Goal: Complete application form: Complete application form

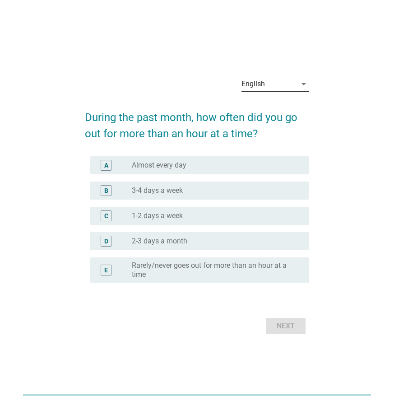
click at [266, 85] on div "English" at bounding box center [269, 84] width 55 height 14
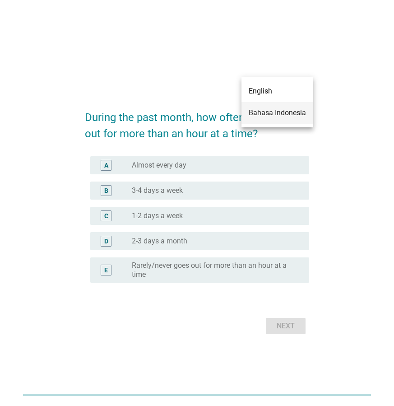
click at [269, 119] on div "Bahasa Indonesia" at bounding box center [277, 113] width 57 height 22
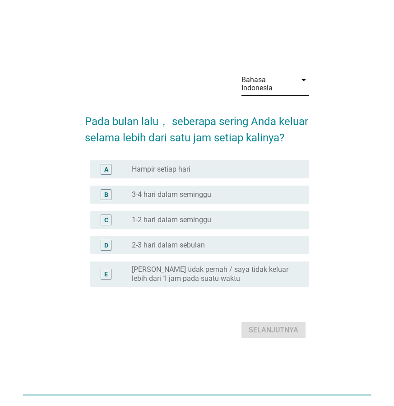
click at [240, 224] on div "radio_button_unchecked 1-2 hari dalam seminggu" at bounding box center [217, 220] width 170 height 11
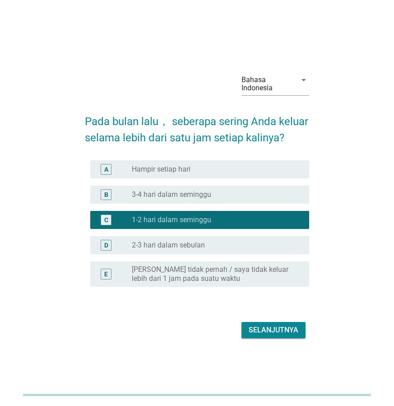
click at [271, 332] on div "Selanjutnya" at bounding box center [274, 330] width 50 height 11
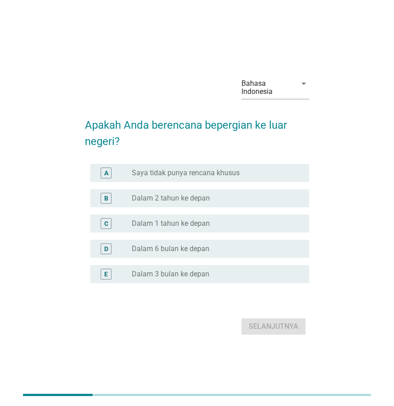
click at [285, 172] on div "radio_button_unchecked Saya tidak punya rencana khusus" at bounding box center [213, 172] width 163 height 9
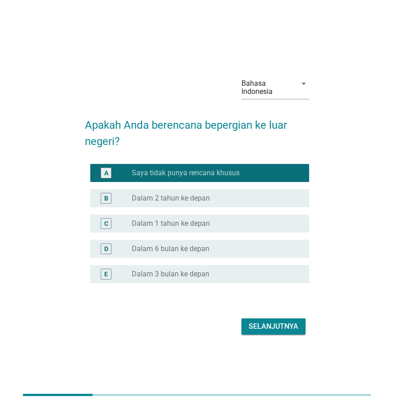
click at [289, 321] on div "Selanjutnya" at bounding box center [274, 326] width 50 height 11
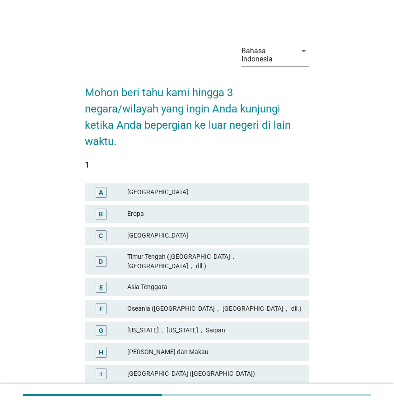
click at [261, 256] on div "Timur Tengah ([GEOGRAPHIC_DATA]， [GEOGRAPHIC_DATA]， dll.)" at bounding box center [214, 261] width 175 height 19
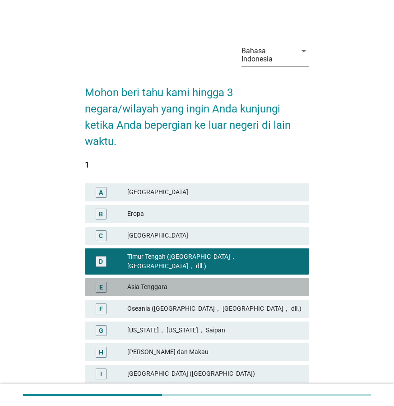
click at [270, 282] on div "Asia Tenggara" at bounding box center [214, 287] width 175 height 11
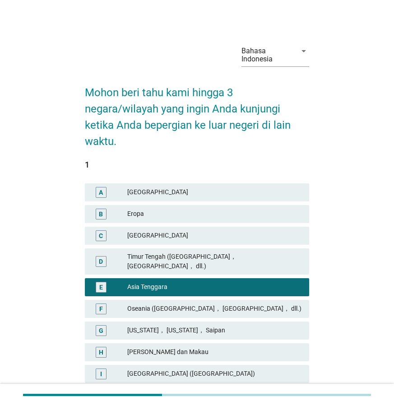
scroll to position [45, 0]
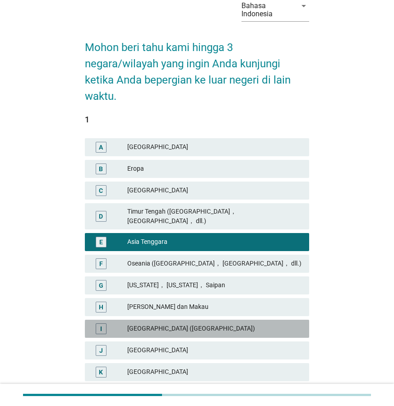
click at [205, 323] on div "[GEOGRAPHIC_DATA] ([GEOGRAPHIC_DATA])" at bounding box center [214, 328] width 175 height 11
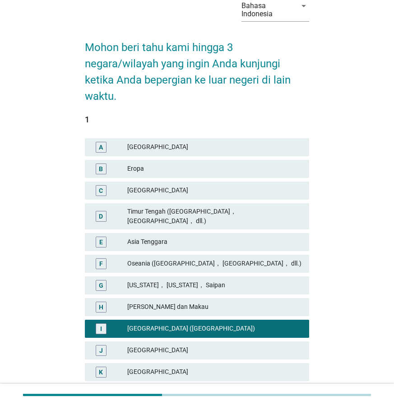
scroll to position [150, 0]
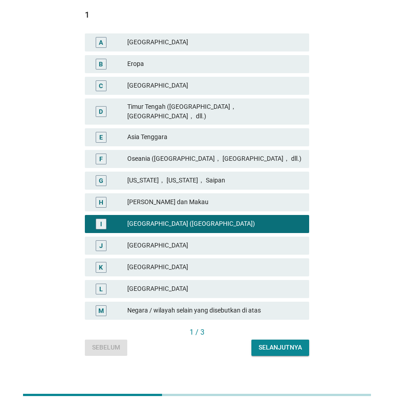
click at [189, 262] on div "[GEOGRAPHIC_DATA]" at bounding box center [214, 267] width 175 height 11
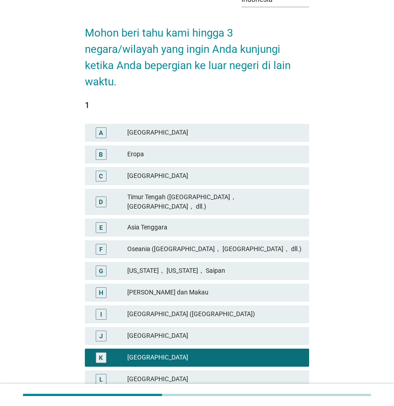
click at [199, 193] on div "Timur Tengah ([GEOGRAPHIC_DATA]， [GEOGRAPHIC_DATA]， dll.)" at bounding box center [214, 201] width 175 height 19
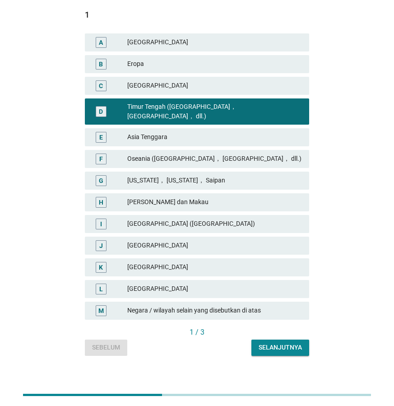
click at [275, 343] on div "Selanjutnya" at bounding box center [280, 347] width 43 height 9
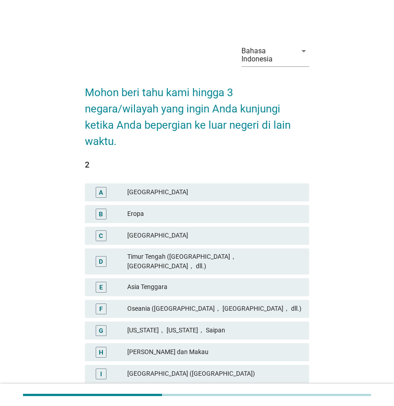
scroll to position [135, 0]
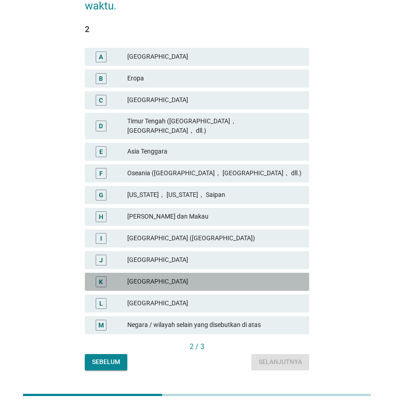
click at [209, 281] on div "K [GEOGRAPHIC_DATA]" at bounding box center [197, 282] width 224 height 18
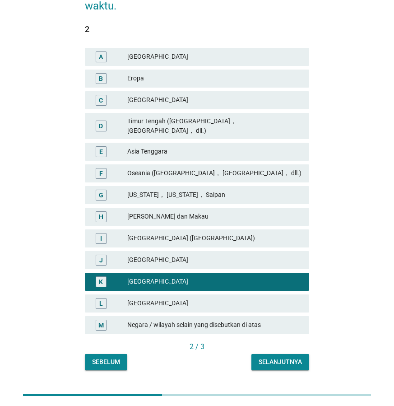
click at [276, 357] on div "Selanjutnya" at bounding box center [280, 361] width 43 height 9
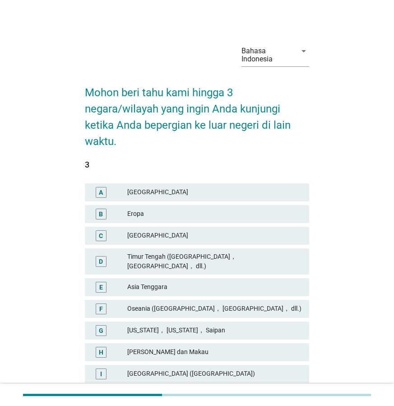
scroll to position [150, 0]
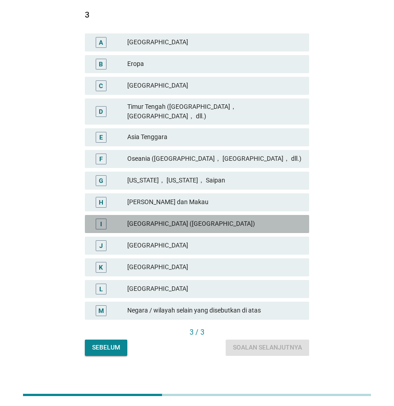
click at [197, 220] on div "[GEOGRAPHIC_DATA] ([GEOGRAPHIC_DATA])" at bounding box center [214, 224] width 175 height 11
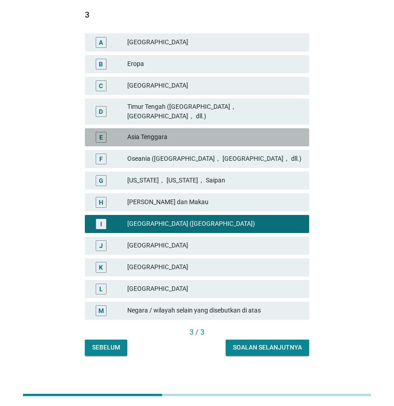
click at [205, 132] on div "Asia Tenggara" at bounding box center [214, 137] width 175 height 11
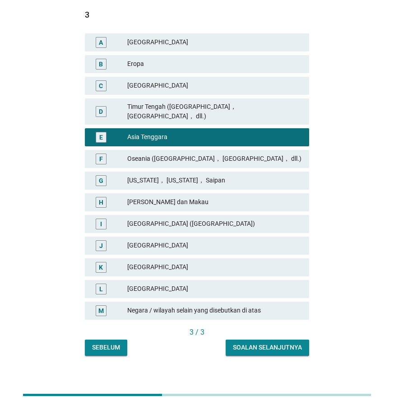
click at [279, 343] on div "Soalan selanjutnya" at bounding box center [267, 347] width 69 height 9
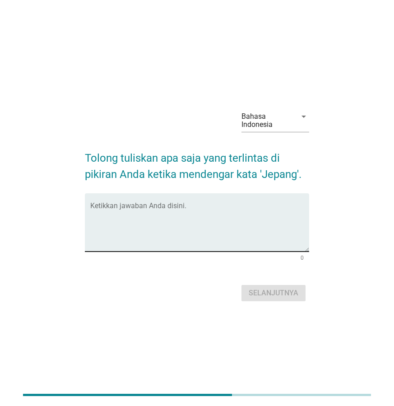
click at [207, 252] on div "Ketikkan jawaban Anda disini." at bounding box center [197, 222] width 224 height 58
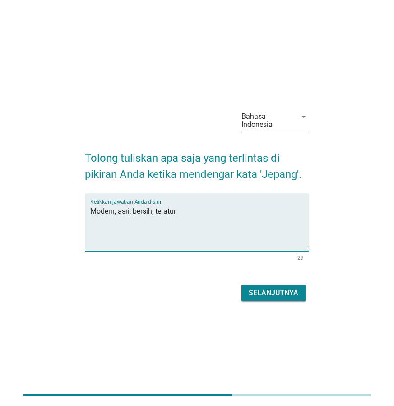
type textarea "Modern, asri, bersih, teratur"
click at [263, 293] on div "Selanjutnya" at bounding box center [274, 293] width 50 height 11
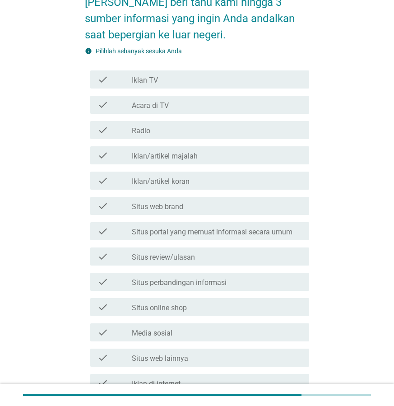
scroll to position [181, 0]
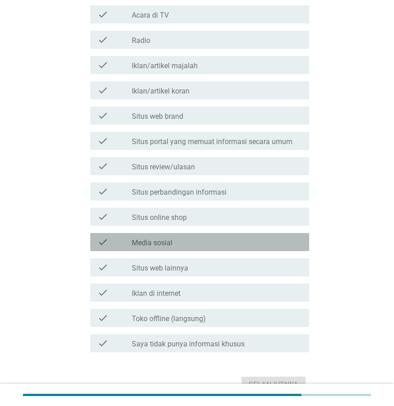
click at [246, 241] on div "check_box_outline_blank Media sosial" at bounding box center [217, 242] width 170 height 11
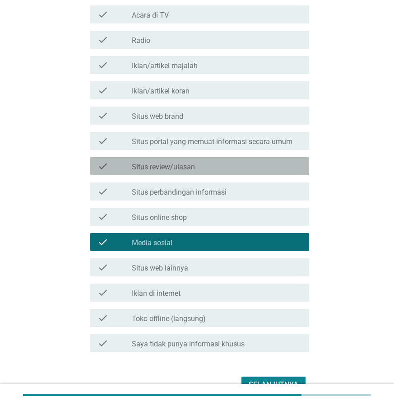
click at [232, 170] on div "check_box_outline_blank Situs review/ulasan" at bounding box center [217, 166] width 170 height 11
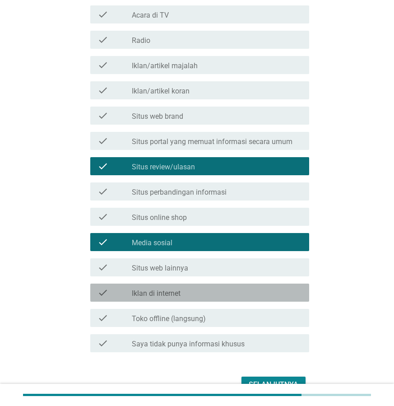
click at [196, 298] on div "check check_box_outline_blank Iklan di internet" at bounding box center [199, 293] width 219 height 18
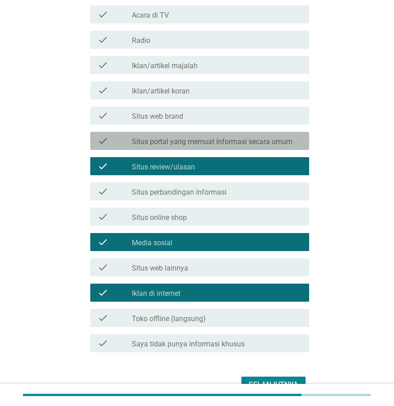
click at [232, 140] on label "Situs portal yang memuat informasi secara umum" at bounding box center [212, 141] width 161 height 9
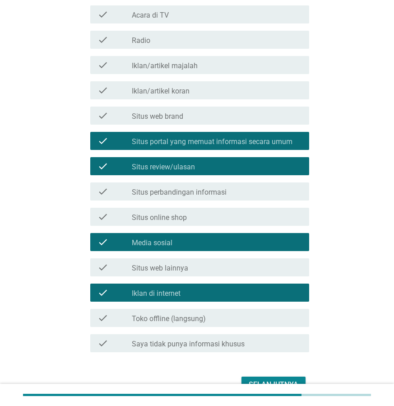
scroll to position [229, 0]
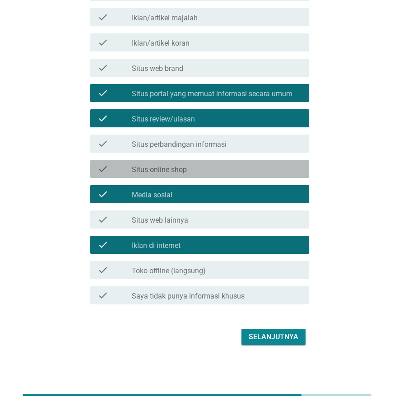
click at [245, 169] on div "check_box_outline_blank Situs online shop" at bounding box center [217, 168] width 170 height 11
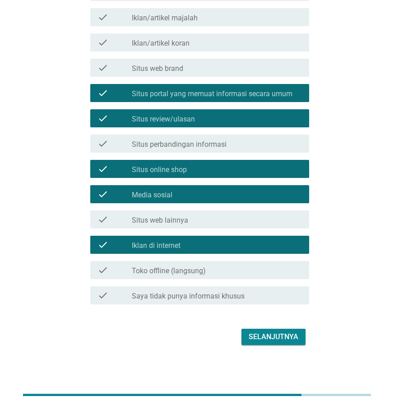
click at [268, 340] on div "Selanjutnya" at bounding box center [274, 336] width 50 height 11
